Goal: Transaction & Acquisition: Subscribe to service/newsletter

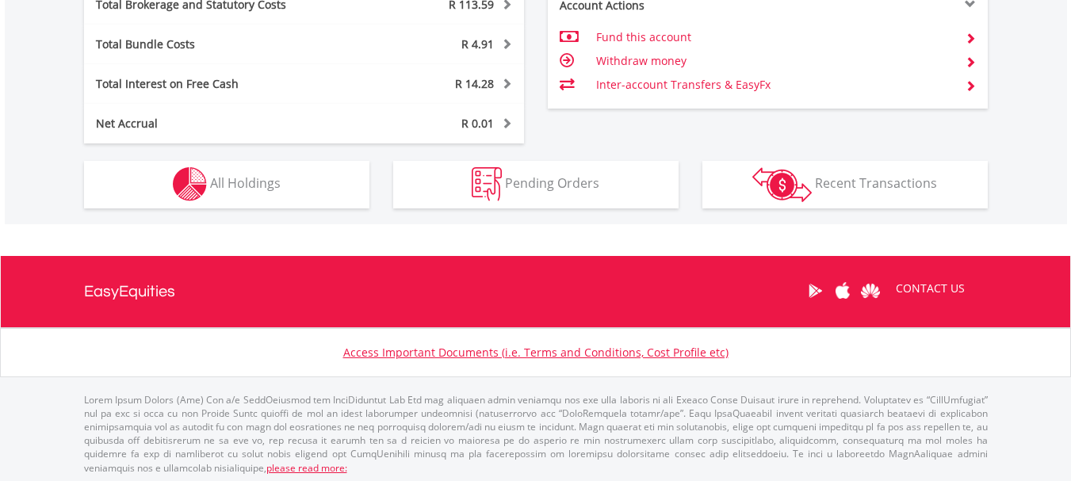
scroll to position [955, 0]
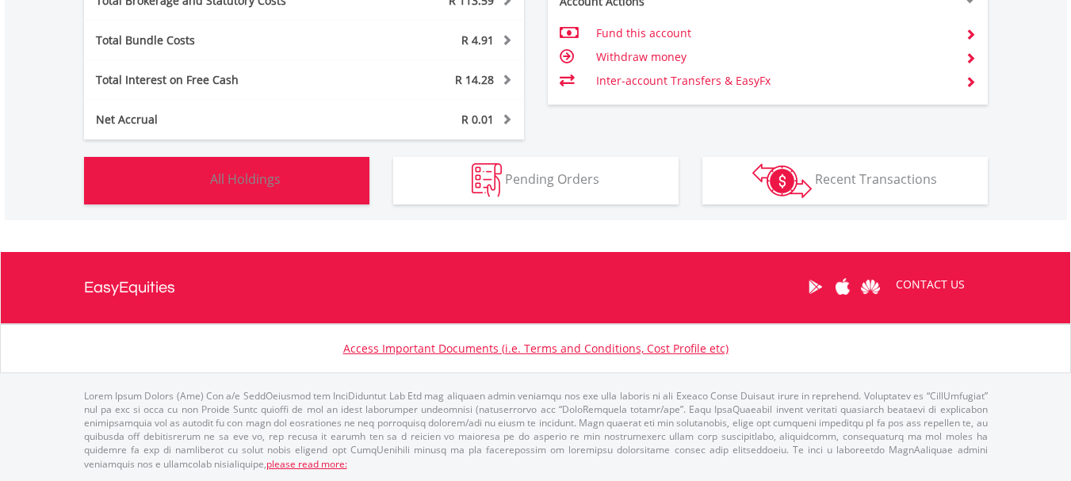
click at [282, 182] on button "Holdings All Holdings" at bounding box center [226, 181] width 285 height 48
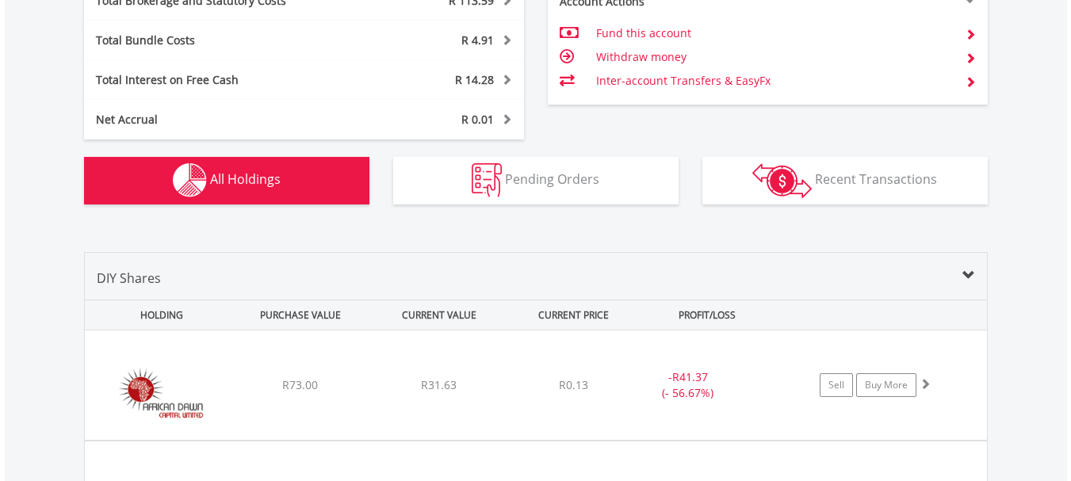
scroll to position [1207, 0]
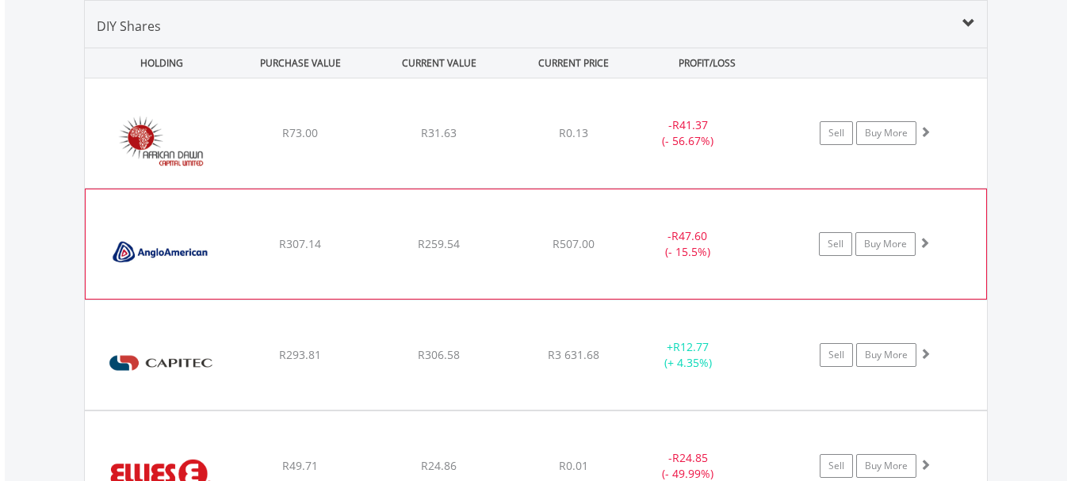
click at [192, 240] on img at bounding box center [162, 252] width 136 height 86
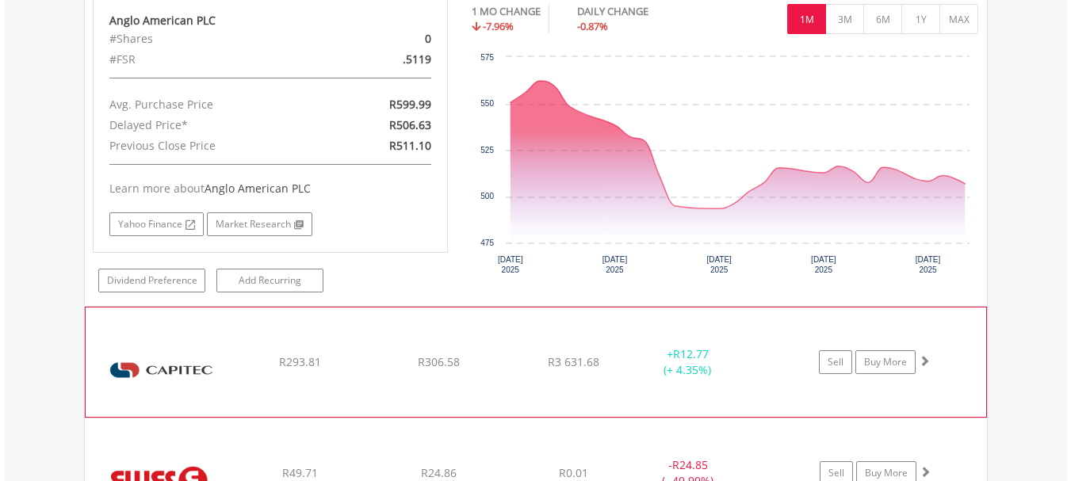
scroll to position [1604, 0]
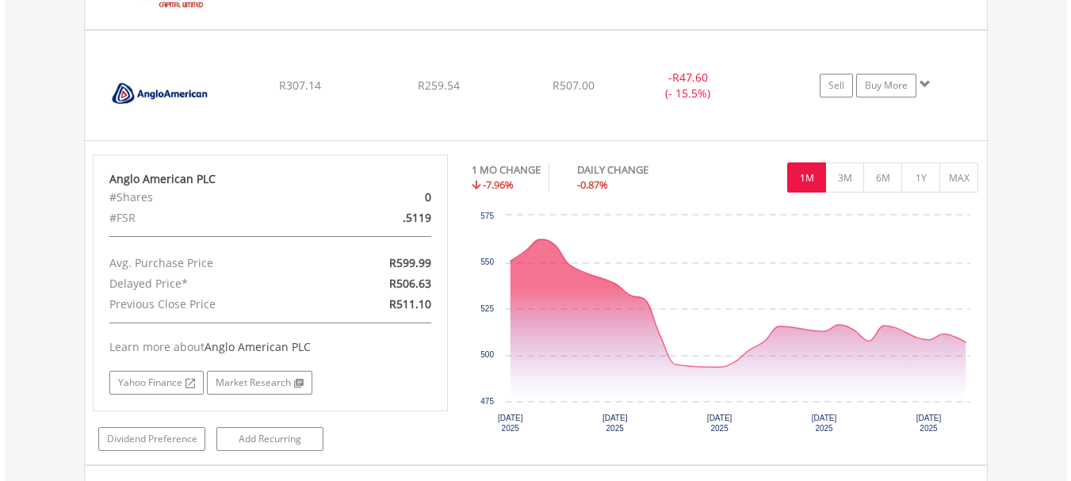
scroll to position [1445, 0]
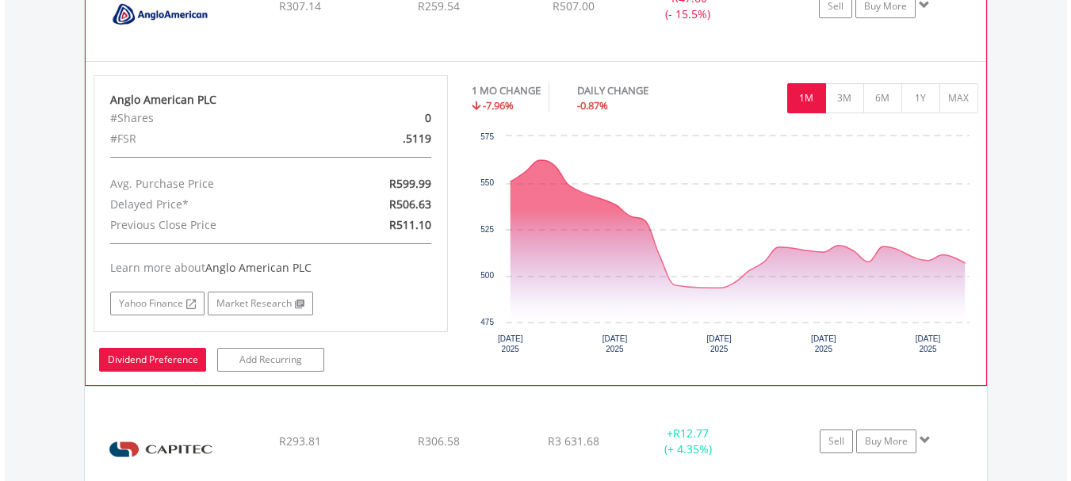
click at [173, 350] on link "Dividend Preference" at bounding box center [152, 360] width 107 height 24
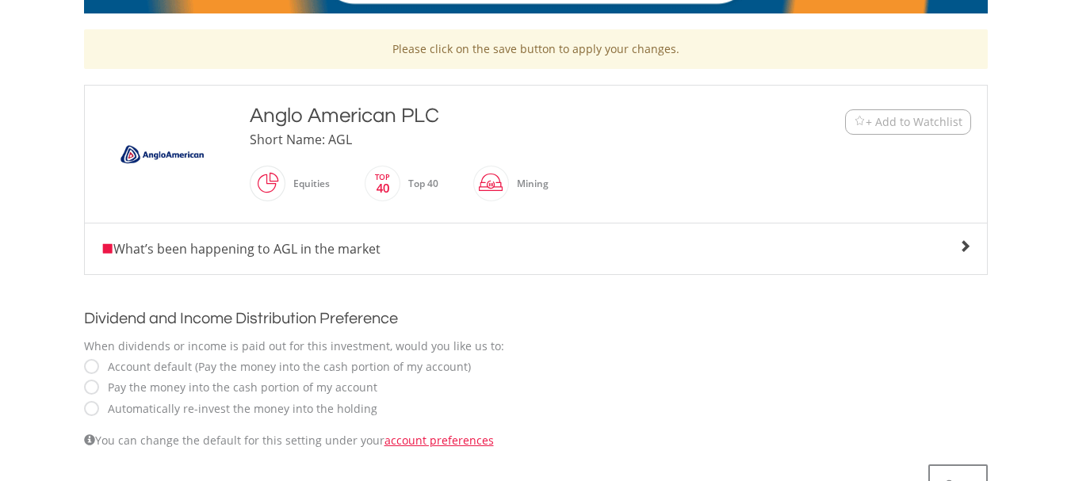
scroll to position [396, 0]
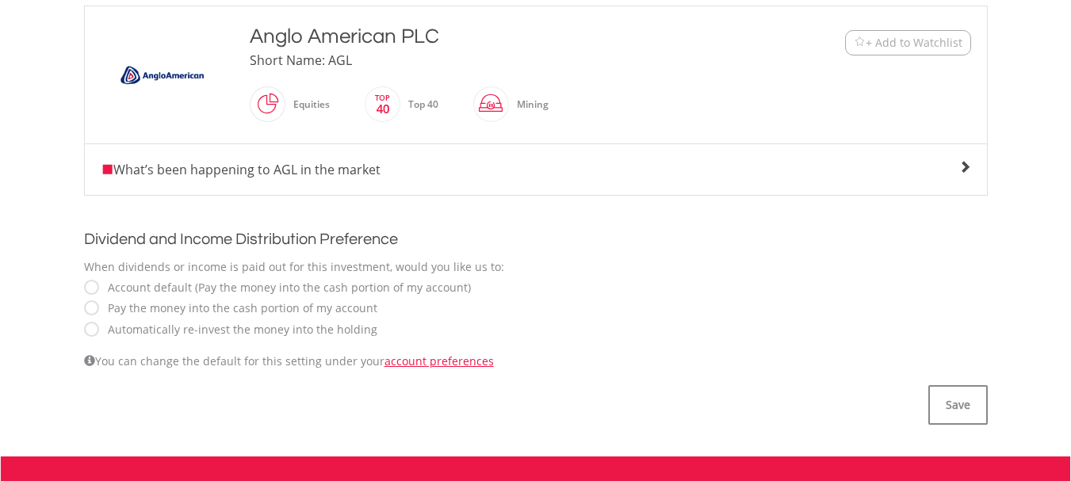
click at [109, 331] on label "Automatically re-invest the money into the holding" at bounding box center [238, 330] width 277 height 16
click at [953, 410] on button "Save" at bounding box center [957, 405] width 59 height 40
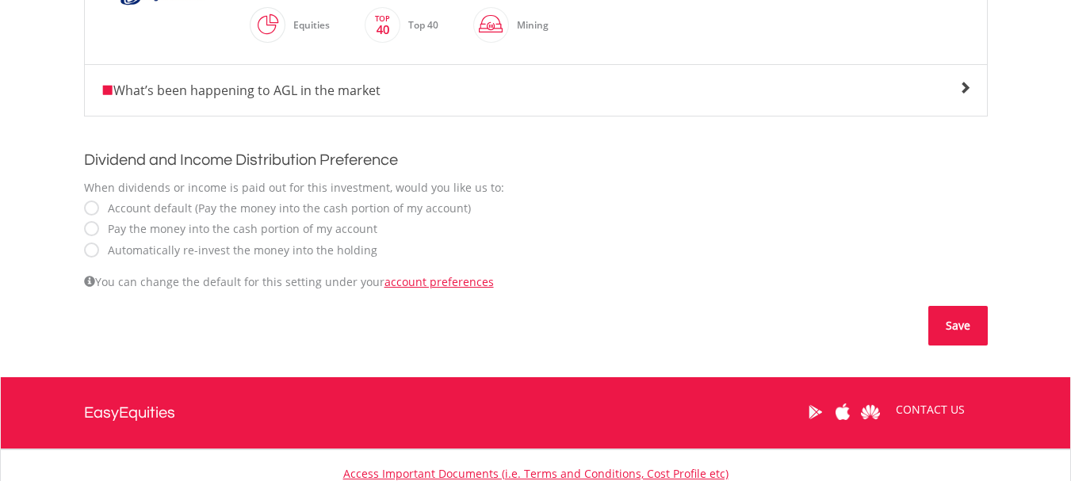
click at [943, 331] on button "Save" at bounding box center [957, 326] width 59 height 40
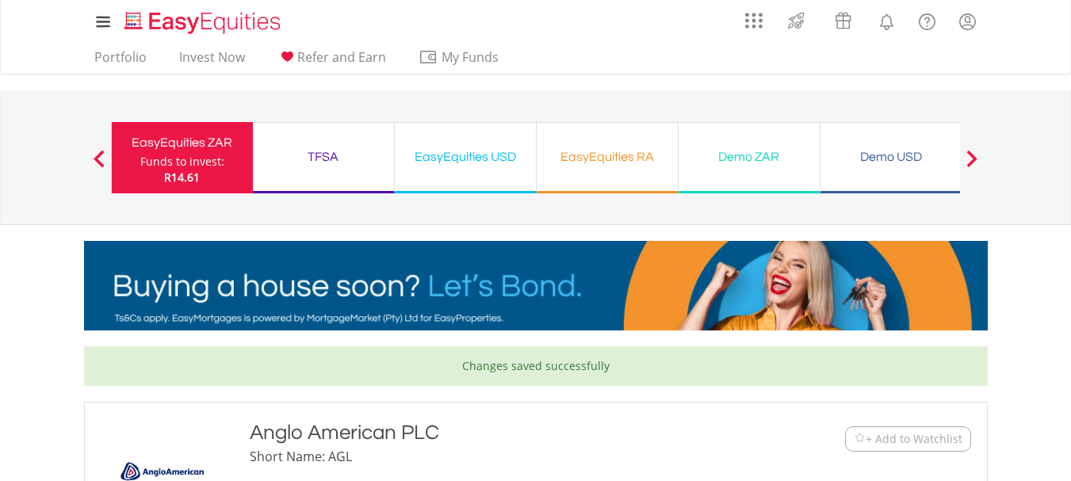
click at [721, 160] on div "Demo ZAR" at bounding box center [749, 157] width 122 height 22
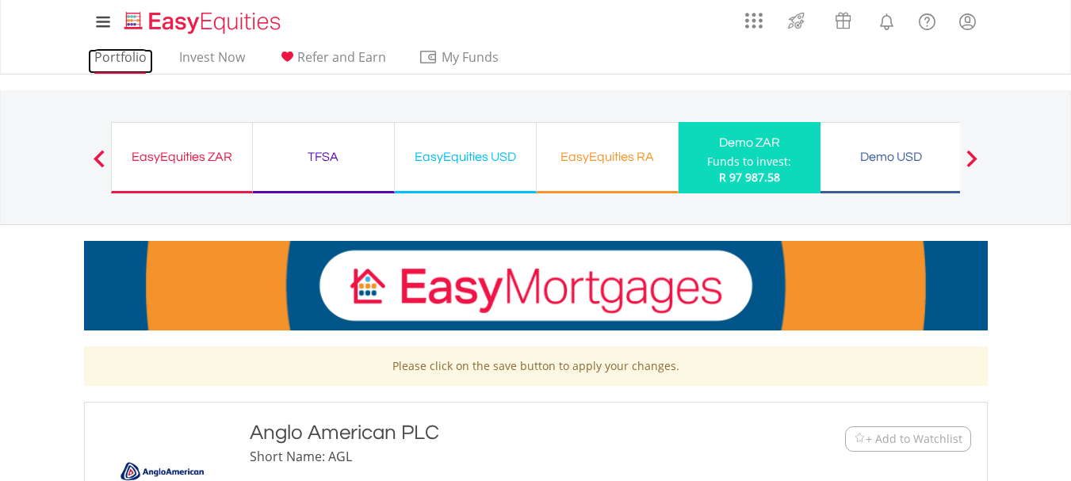
click at [115, 57] on link "Portfolio" at bounding box center [120, 61] width 65 height 25
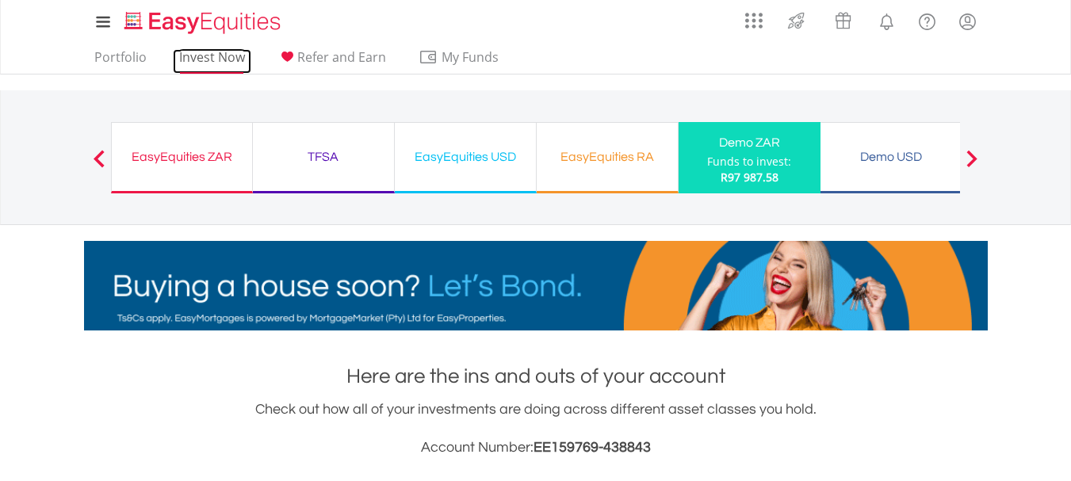
click at [234, 59] on link "Invest Now" at bounding box center [212, 61] width 78 height 25
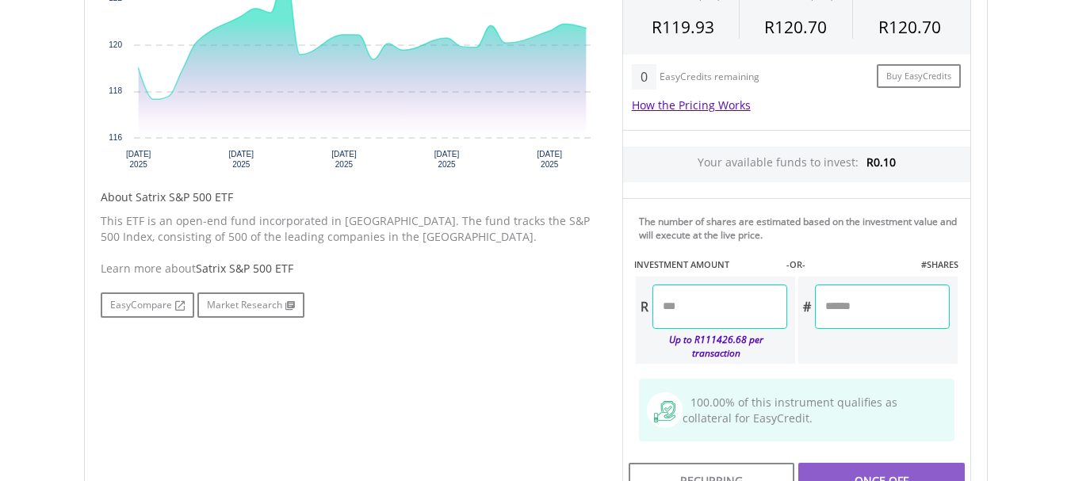
scroll to position [713, 0]
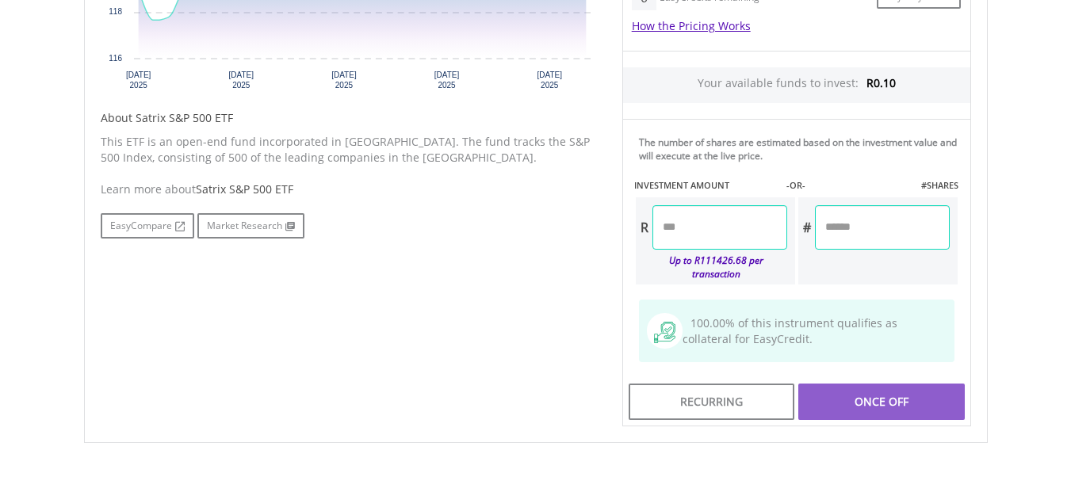
click at [713, 228] on input "number" at bounding box center [719, 227] width 135 height 44
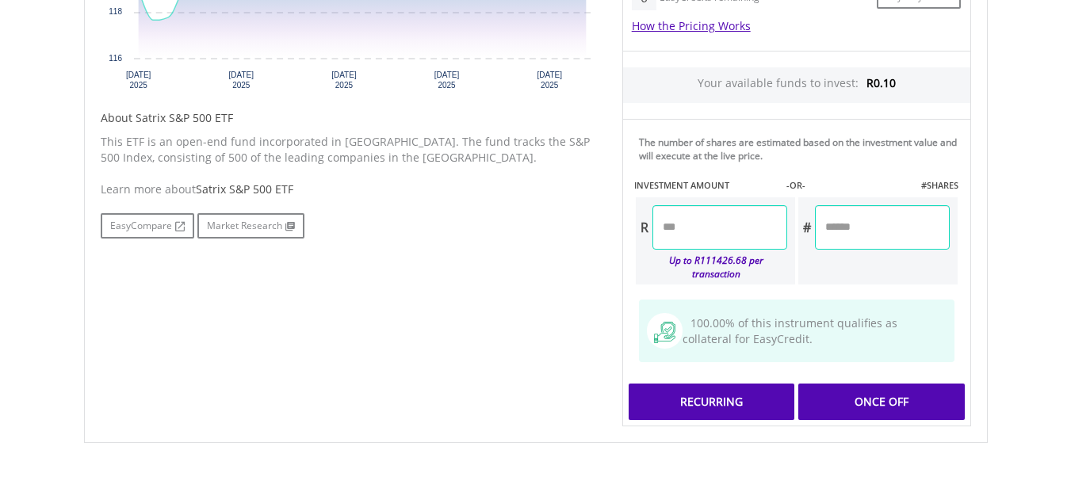
click at [744, 392] on div "Last Updated Price: 15-min. Delay* Price Update Cost: 2 Credits Request A Price…" at bounding box center [796, 119] width 373 height 616
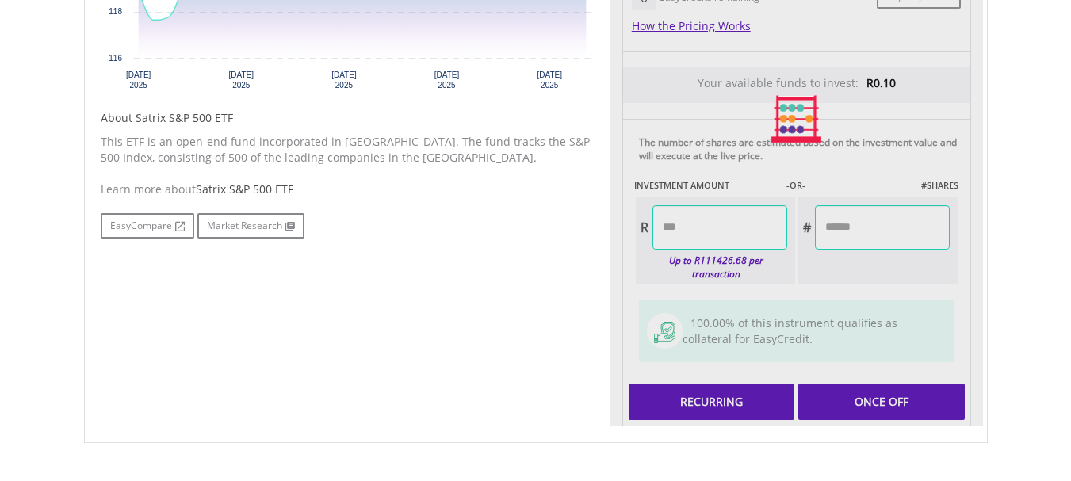
type input "******"
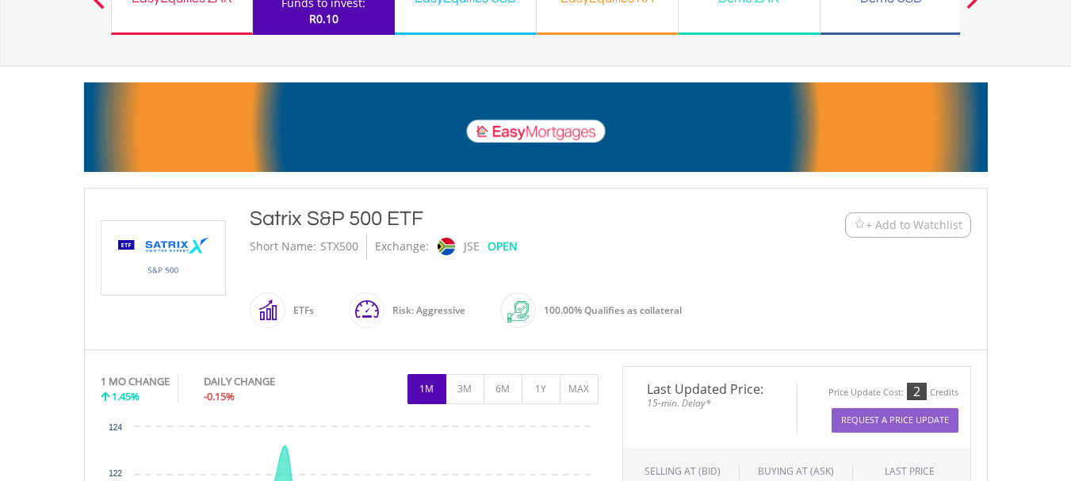
scroll to position [0, 0]
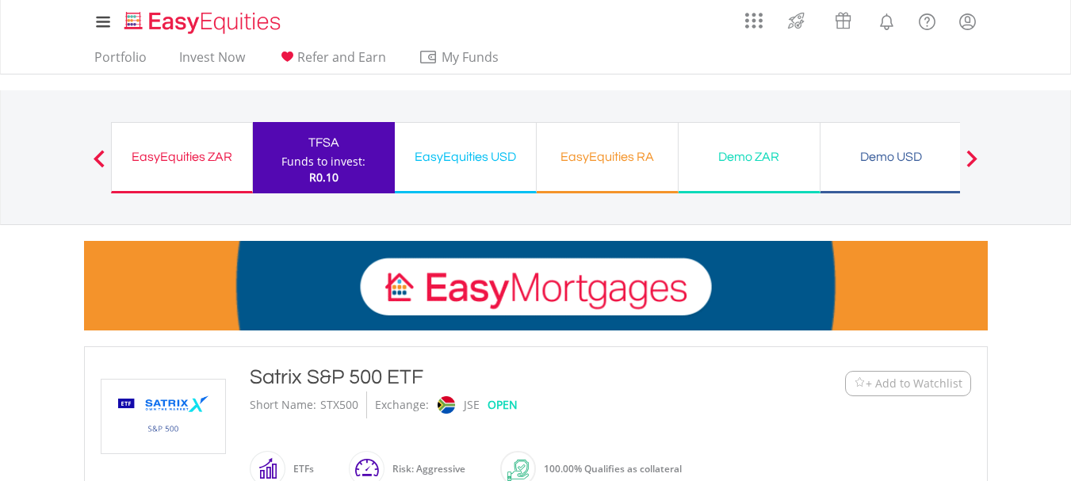
click at [762, 163] on div "Demo ZAR" at bounding box center [749, 157] width 122 height 22
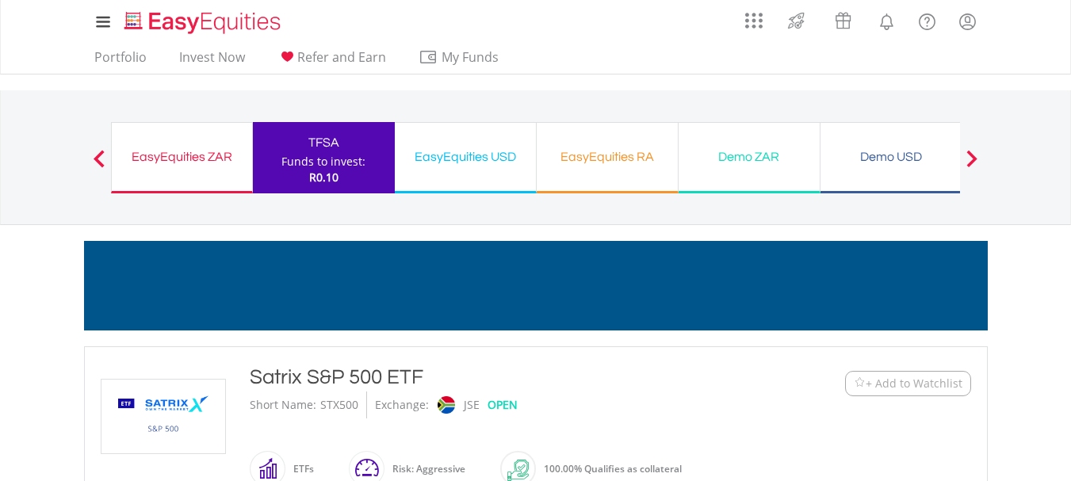
click at [745, 158] on div "Demo ZAR" at bounding box center [749, 157] width 122 height 22
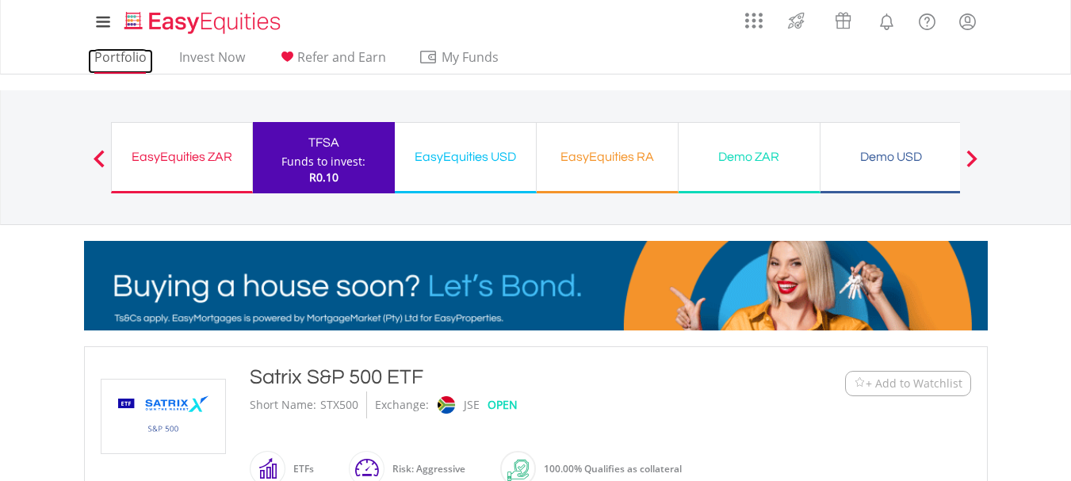
click at [120, 64] on link "Portfolio" at bounding box center [120, 61] width 65 height 25
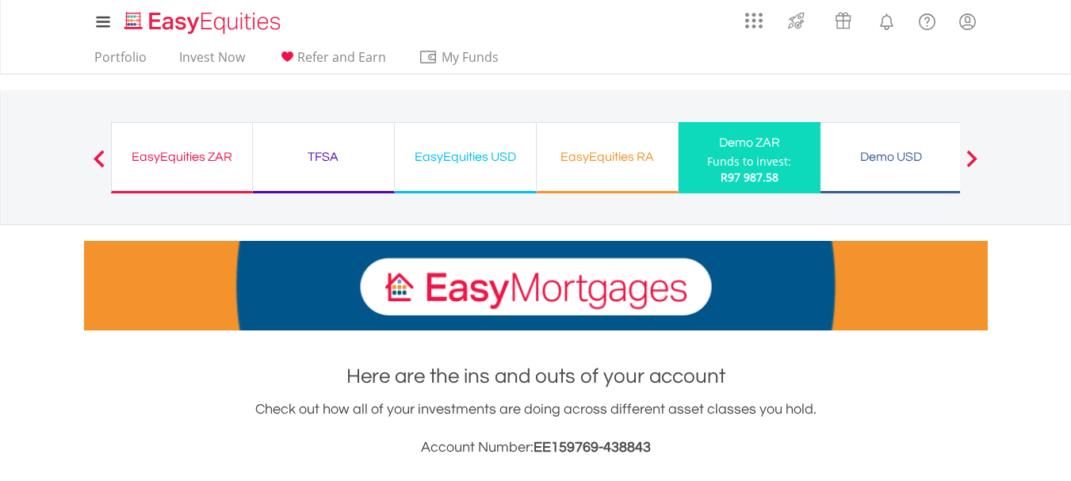
scroll to position [79, 0]
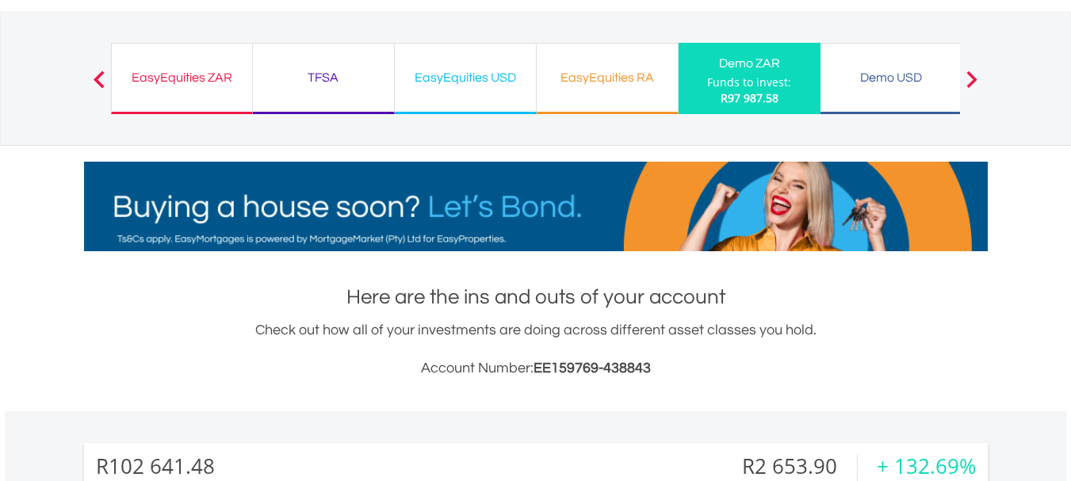
click at [200, 82] on div "EasyEquities ZAR" at bounding box center [181, 78] width 121 height 22
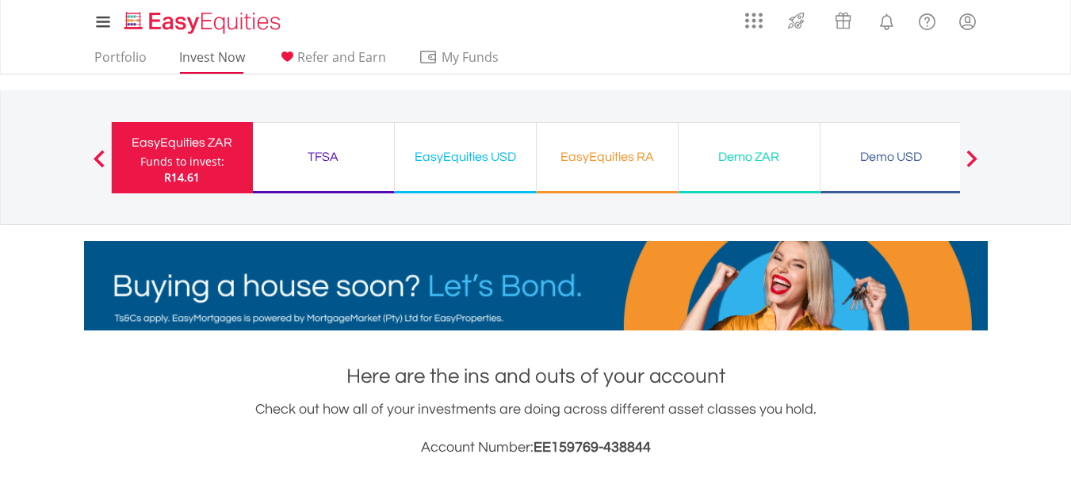
scroll to position [152, 301]
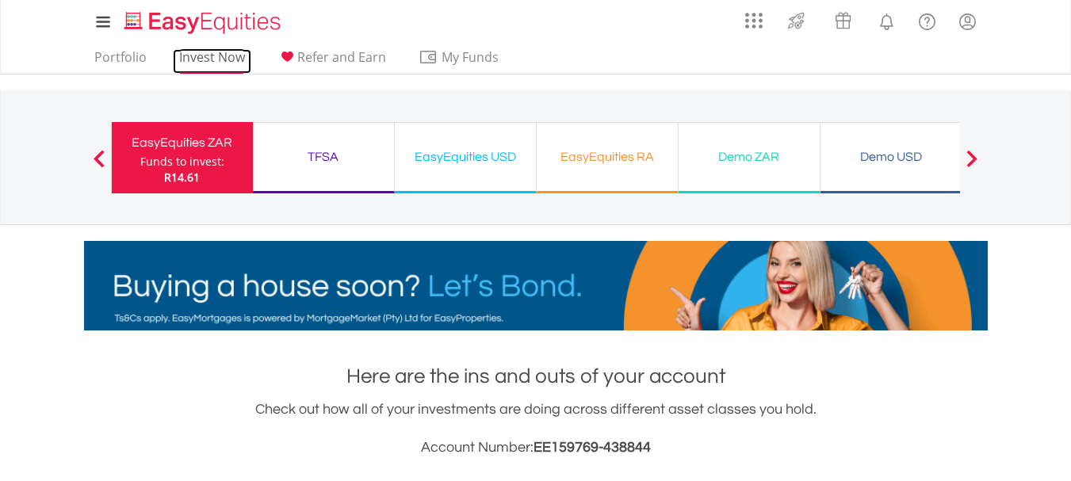
click at [215, 63] on link "Invest Now" at bounding box center [212, 61] width 78 height 25
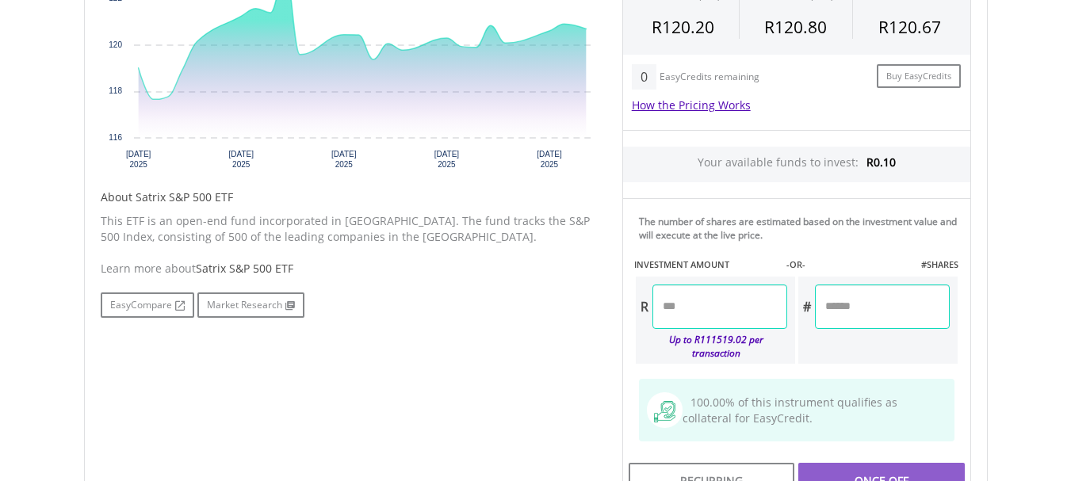
scroll to position [713, 0]
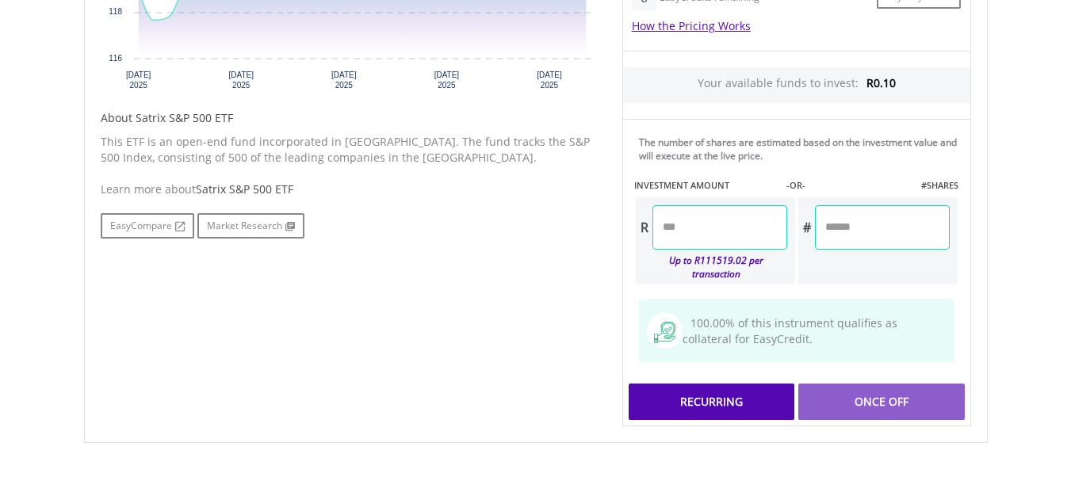
click at [722, 401] on div "Recurring" at bounding box center [712, 402] width 166 height 36
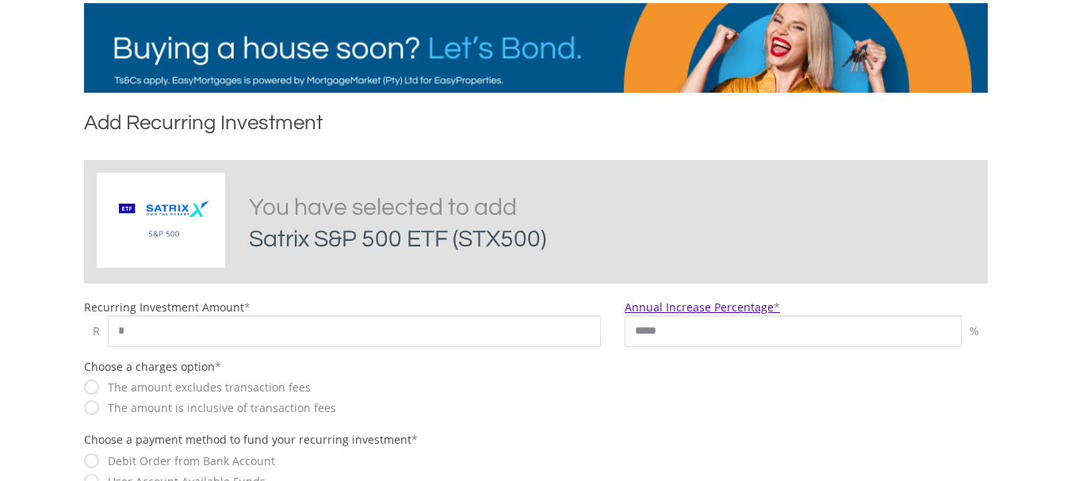
scroll to position [317, 0]
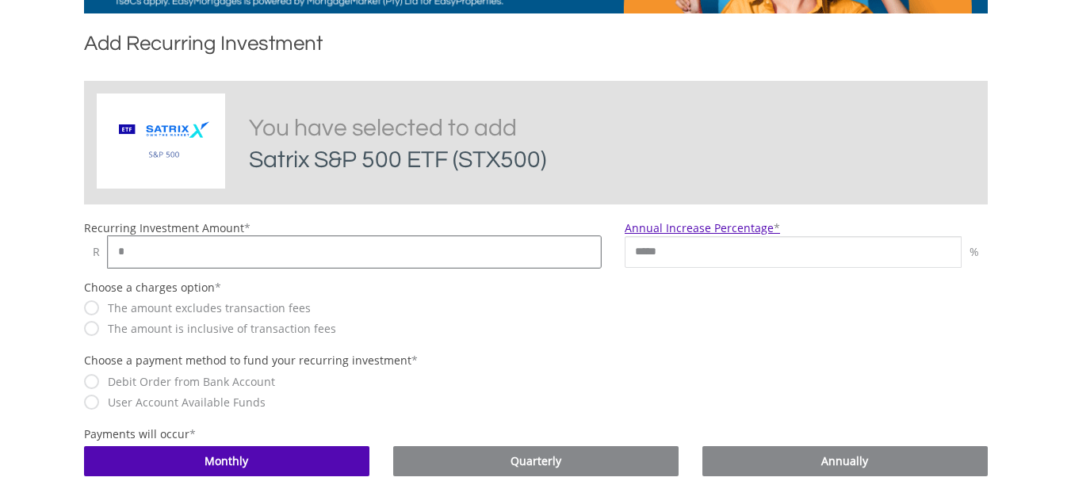
click at [453, 258] on input "*" at bounding box center [355, 252] width 494 height 32
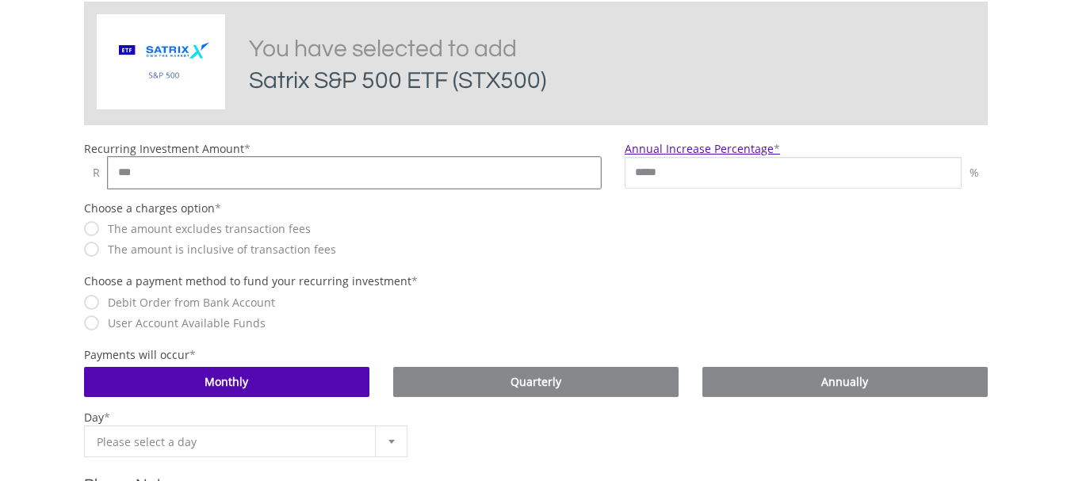
scroll to position [476, 0]
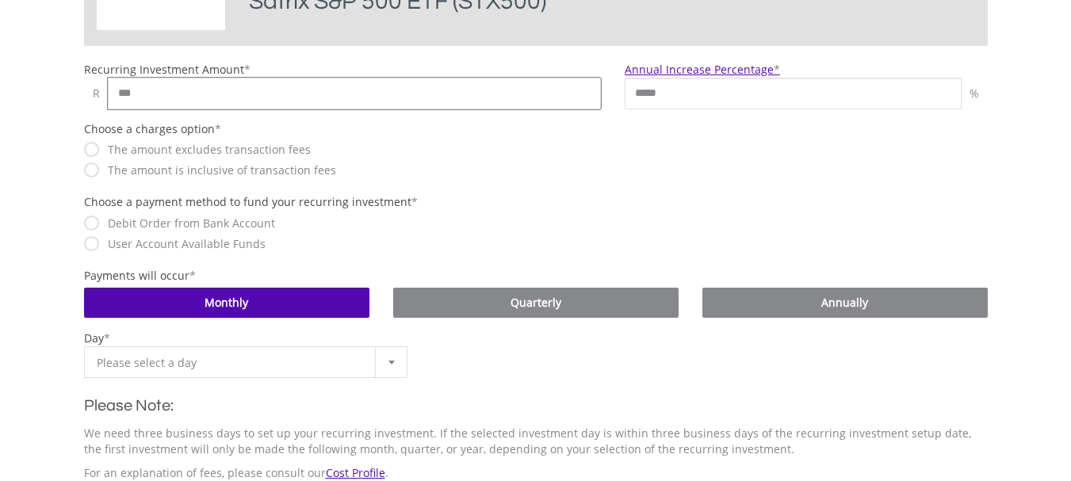
type input "***"
click at [393, 362] on b at bounding box center [391, 363] width 6 height 4
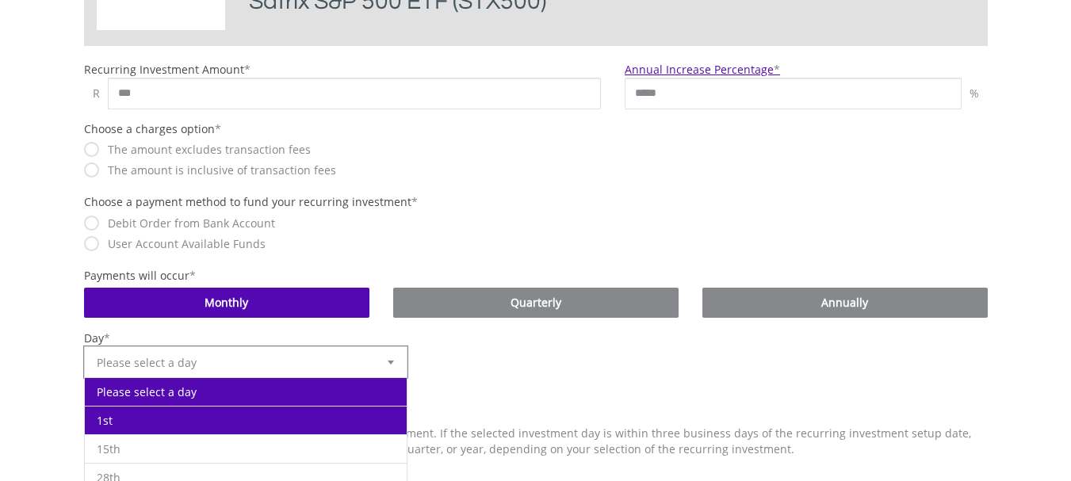
click at [274, 415] on li "1st" at bounding box center [246, 420] width 323 height 29
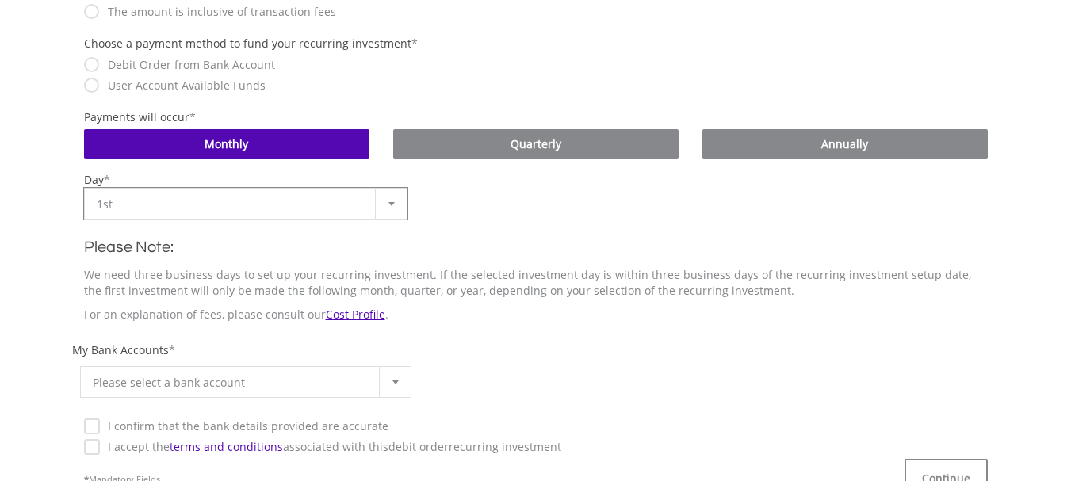
scroll to position [713, 0]
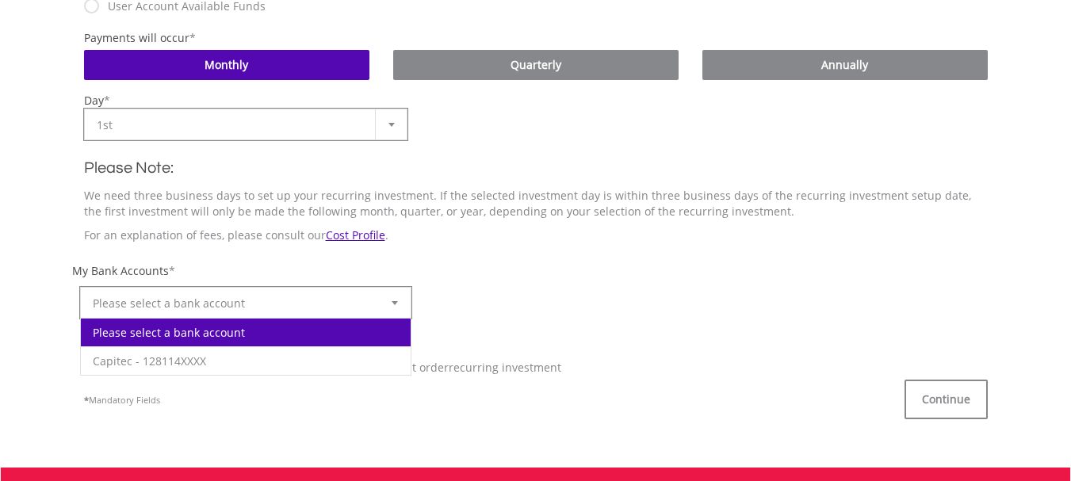
click at [403, 304] on div at bounding box center [395, 303] width 32 height 30
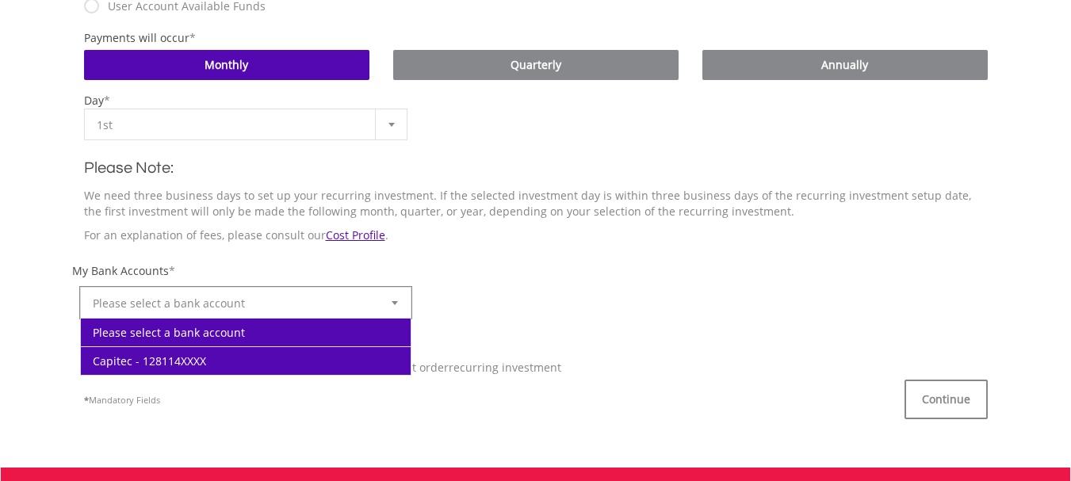
click at [301, 354] on li "Capitec - 128114XXXX" at bounding box center [246, 360] width 331 height 29
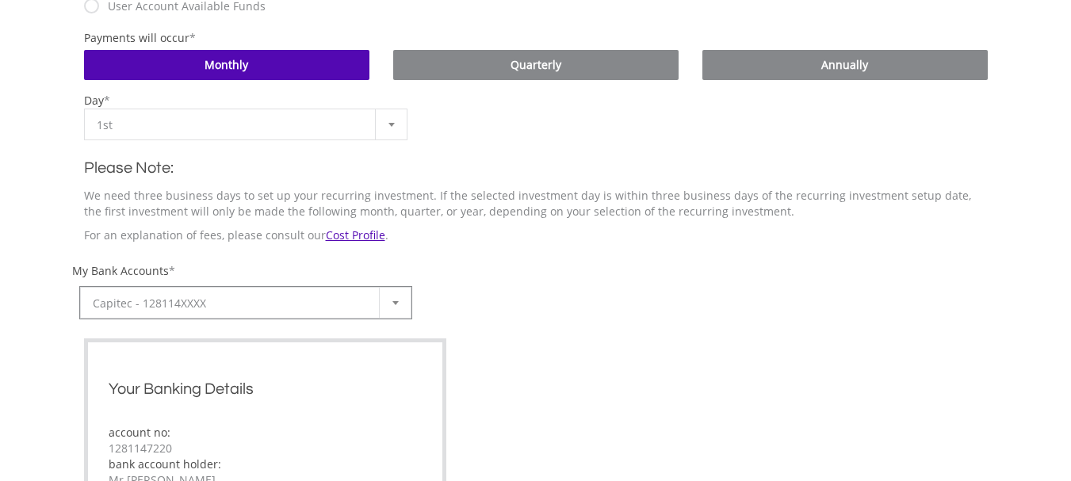
click at [94, 352] on div "**********" at bounding box center [536, 433] width 904 height 340
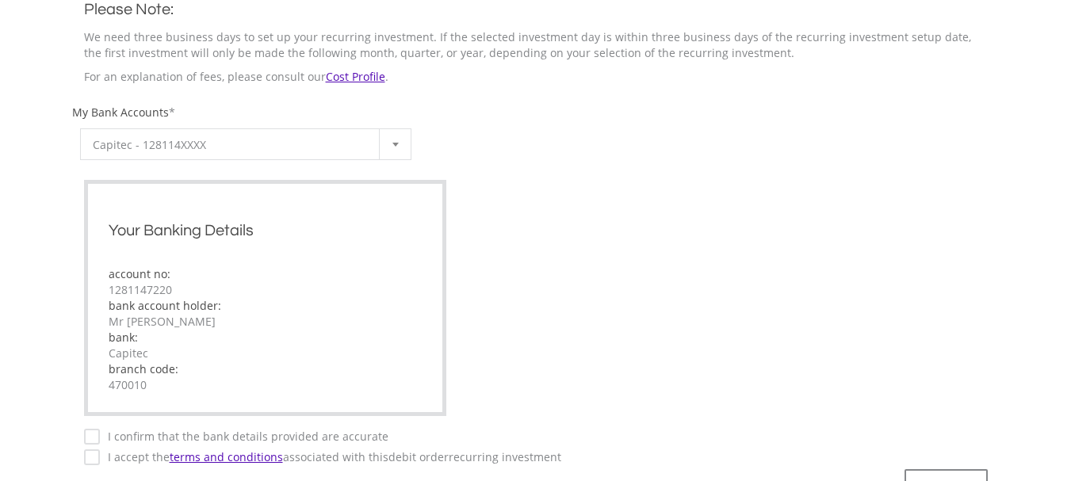
scroll to position [1031, 0]
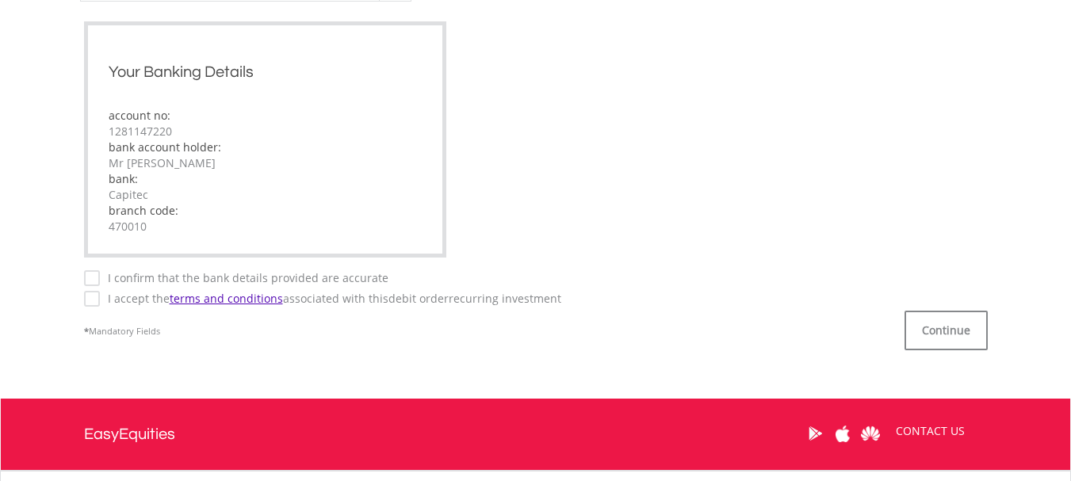
click at [100, 304] on label "I accept the terms and conditions associated with this Debit Order recurring in…" at bounding box center [330, 299] width 461 height 16
click at [948, 346] on button "Continue" at bounding box center [946, 331] width 83 height 40
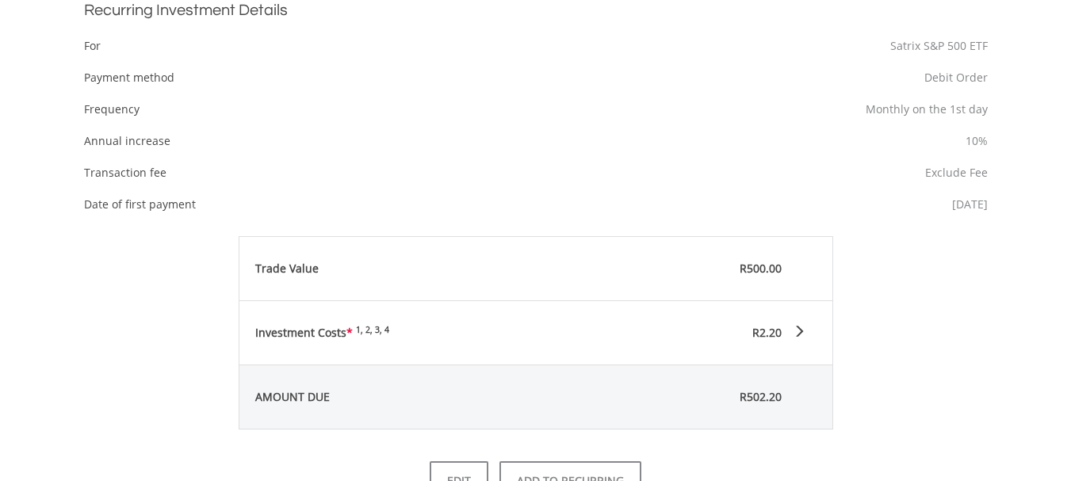
scroll to position [793, 0]
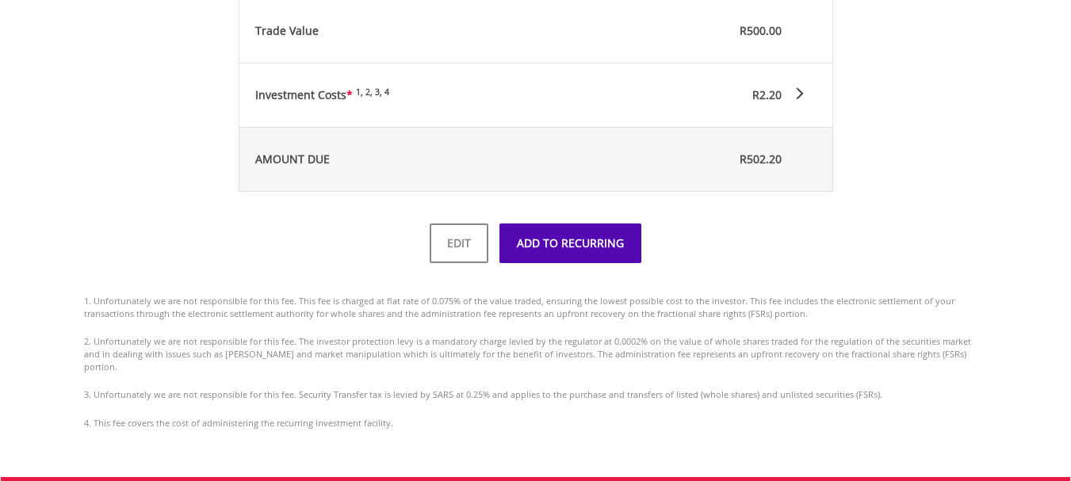
click at [634, 244] on button "ADD TO RECURRING" at bounding box center [570, 244] width 142 height 40
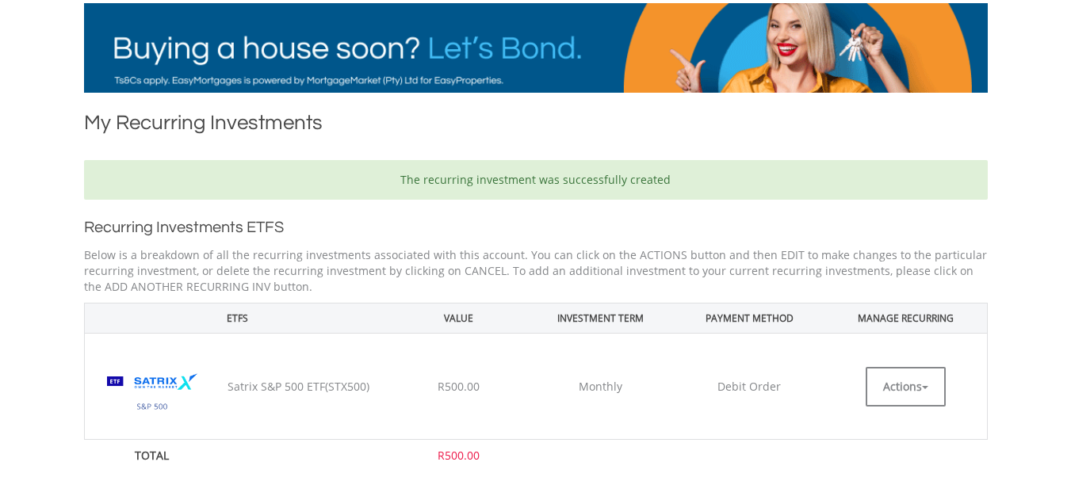
scroll to position [396, 0]
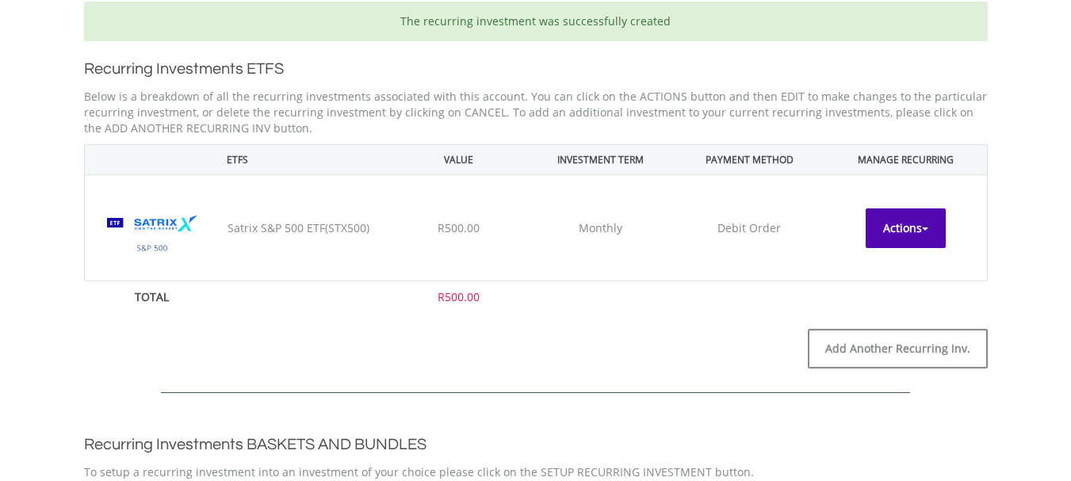
click at [909, 236] on button "Actions" at bounding box center [906, 228] width 80 height 40
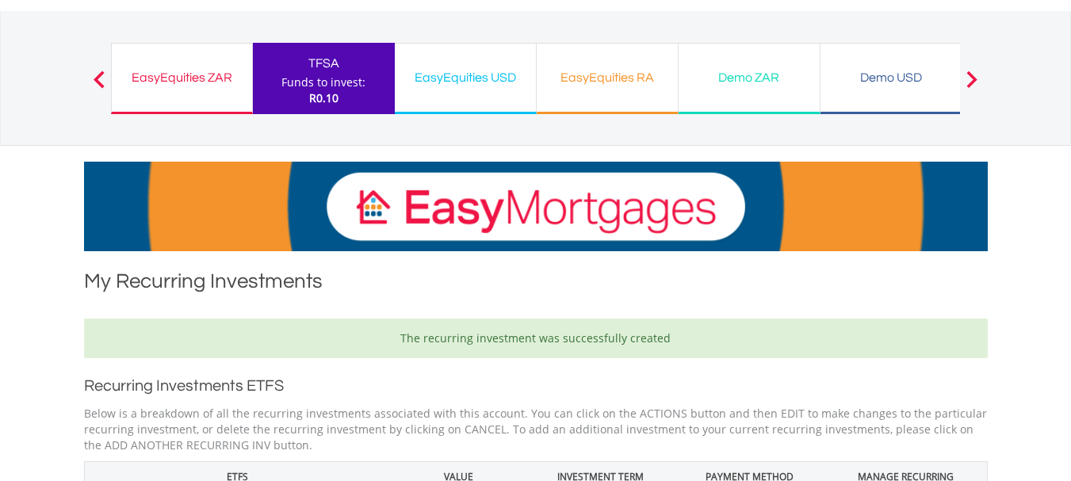
scroll to position [0, 0]
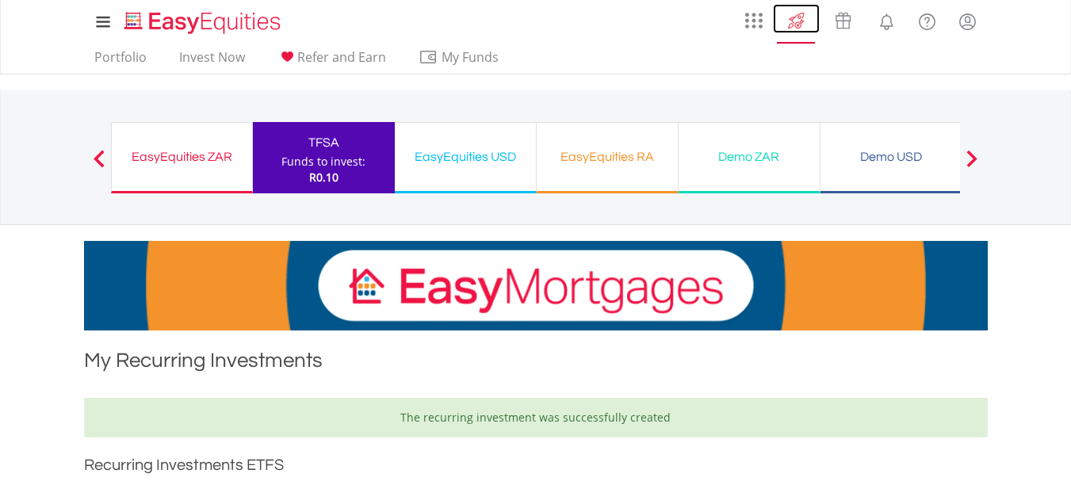
click at [799, 19] on img at bounding box center [796, 20] width 26 height 25
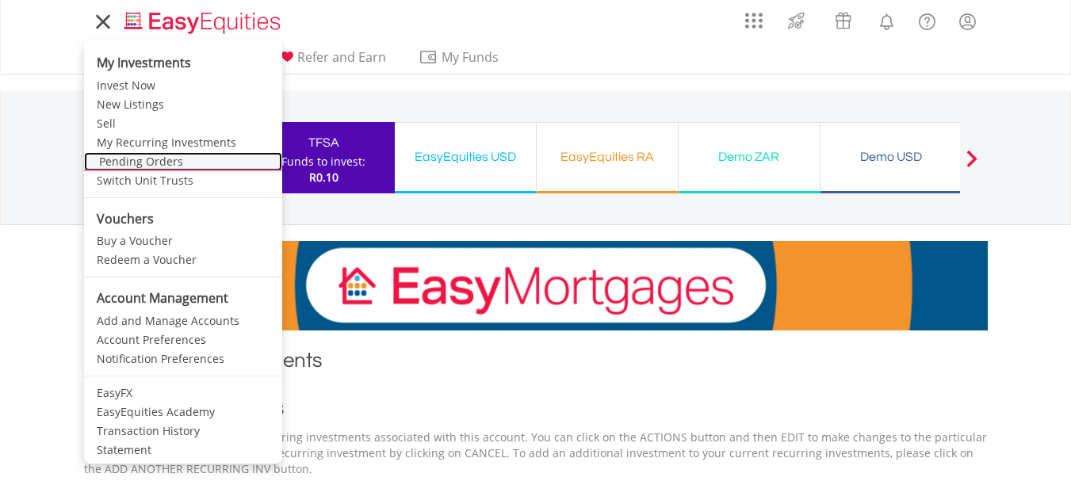
click at [124, 163] on link "Pending Orders" at bounding box center [183, 161] width 198 height 19
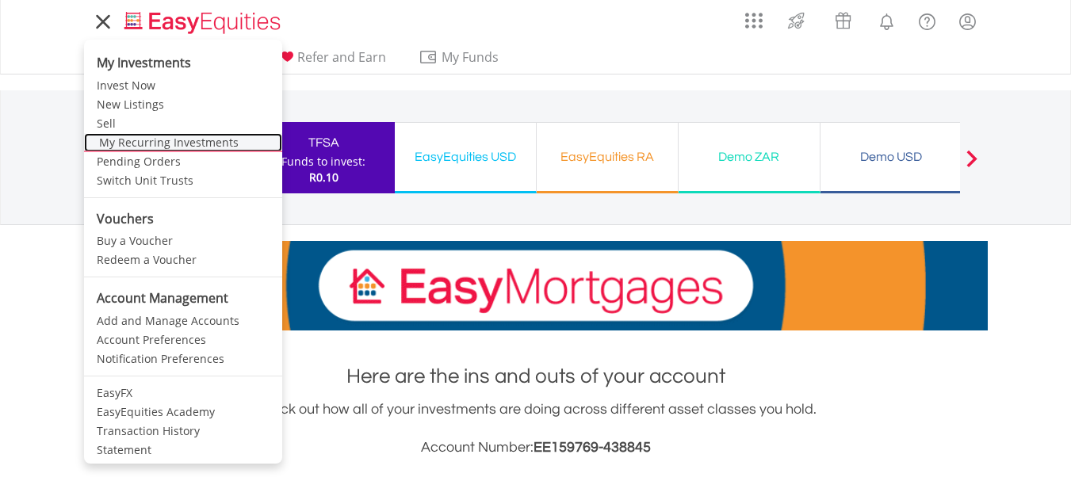
click at [138, 142] on link "My Recurring Investments" at bounding box center [183, 142] width 198 height 19
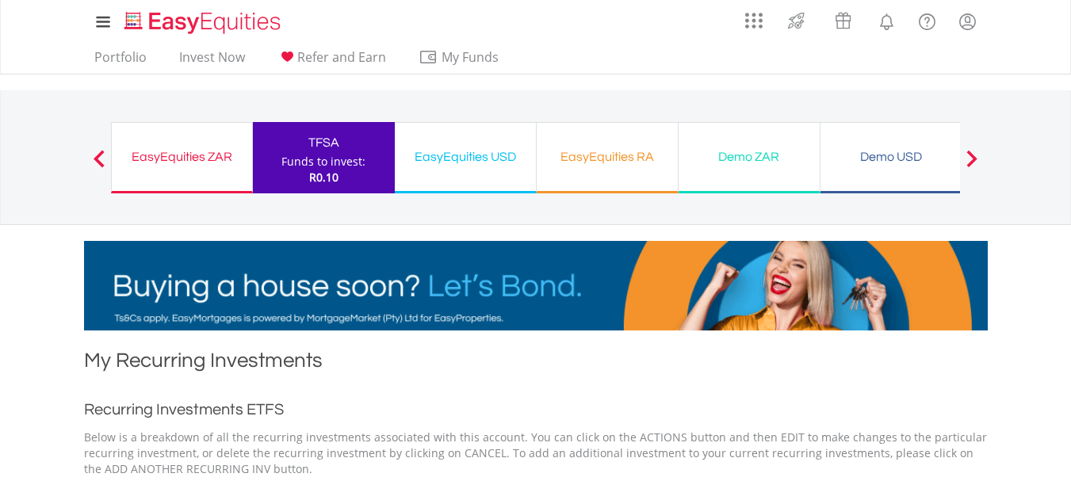
click at [154, 147] on div "EasyEquities ZAR" at bounding box center [181, 157] width 121 height 22
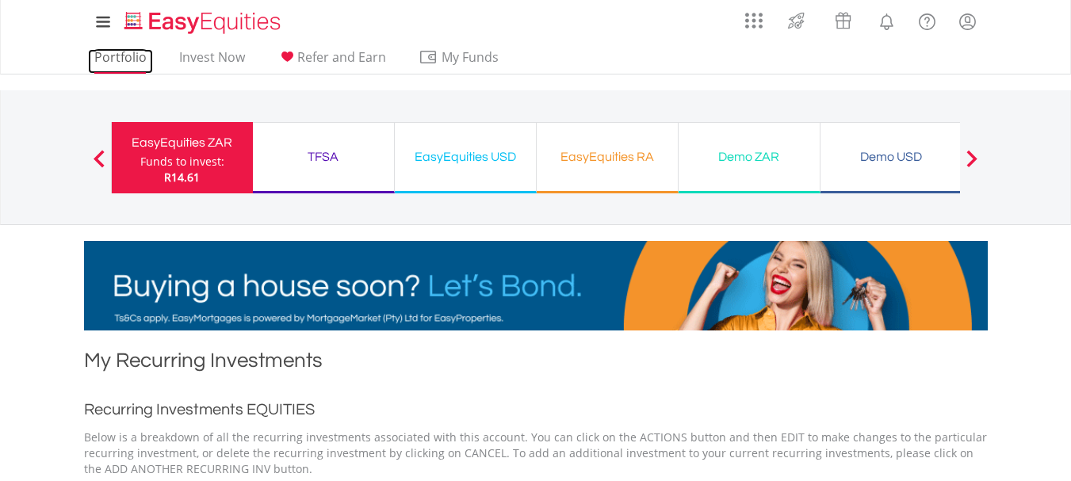
click at [125, 59] on link "Portfolio" at bounding box center [120, 61] width 65 height 25
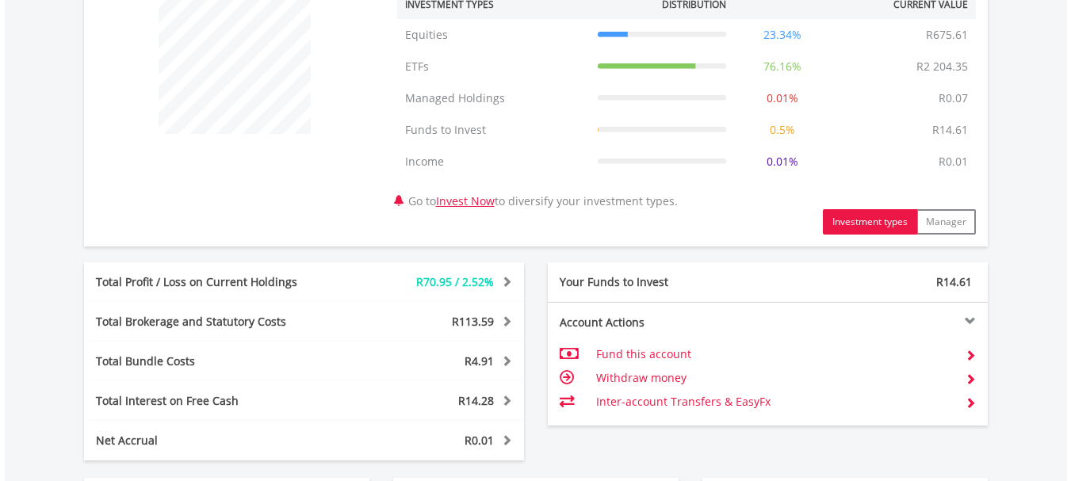
scroll to position [793, 0]
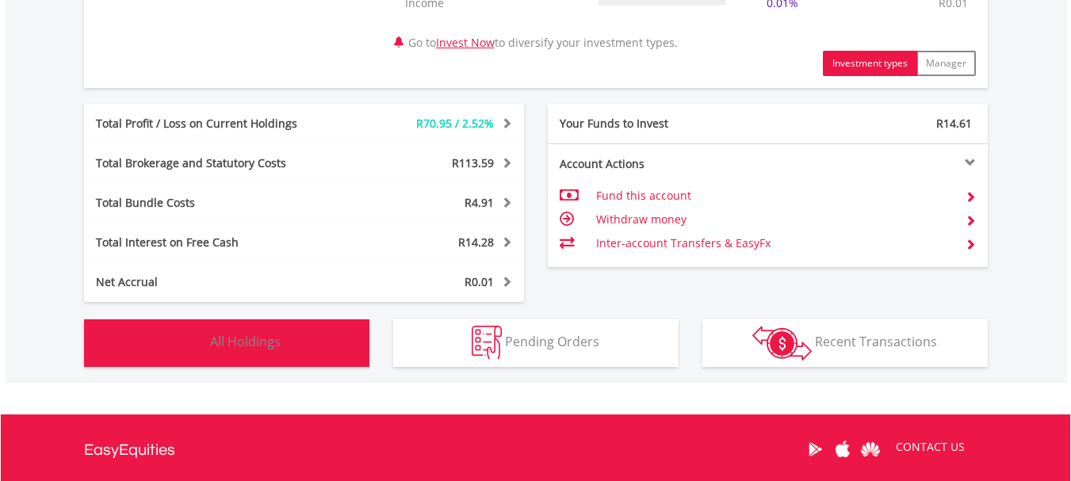
click at [249, 342] on span "All Holdings" at bounding box center [245, 341] width 71 height 17
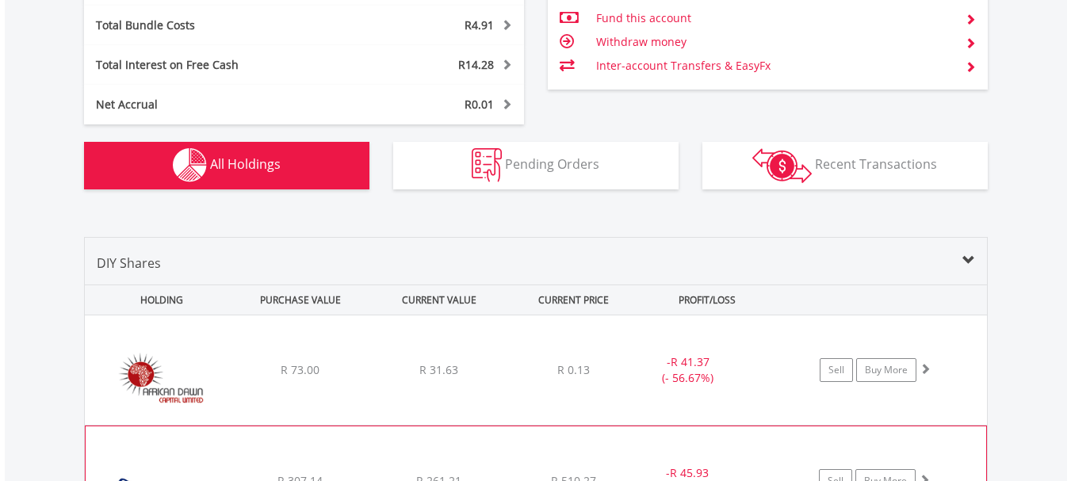
scroll to position [812, 0]
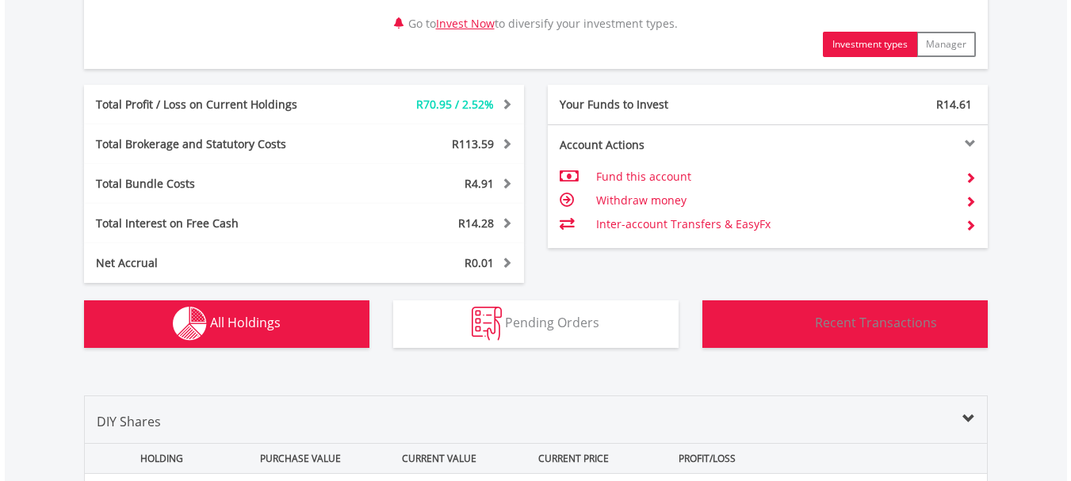
click at [878, 321] on span "Recent Transactions" at bounding box center [876, 322] width 122 height 17
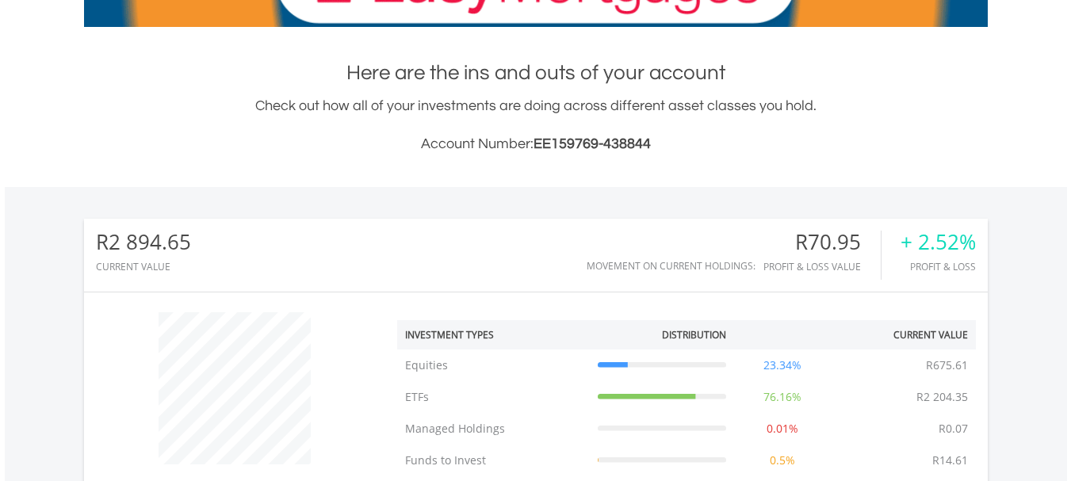
scroll to position [0, 0]
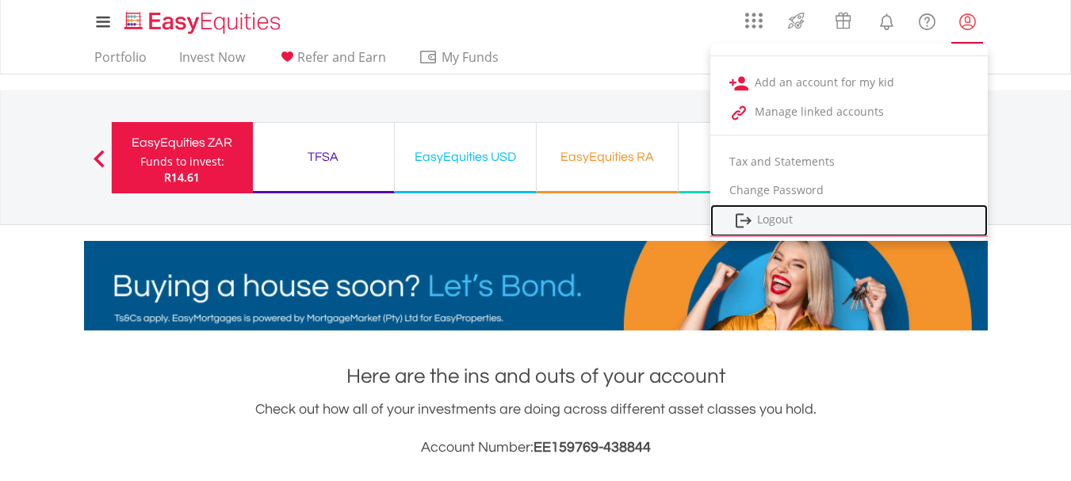
click at [763, 220] on link "Logout" at bounding box center [848, 221] width 277 height 33
